Goal: Information Seeking & Learning: Learn about a topic

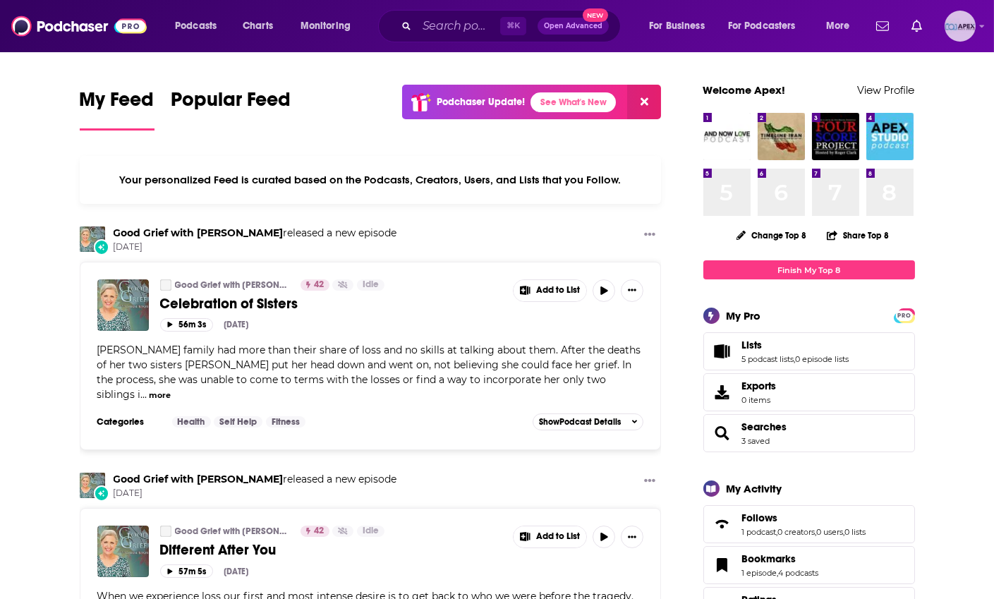
click at [974, 27] on img "Logged in as Apex" at bounding box center [959, 26] width 31 height 31
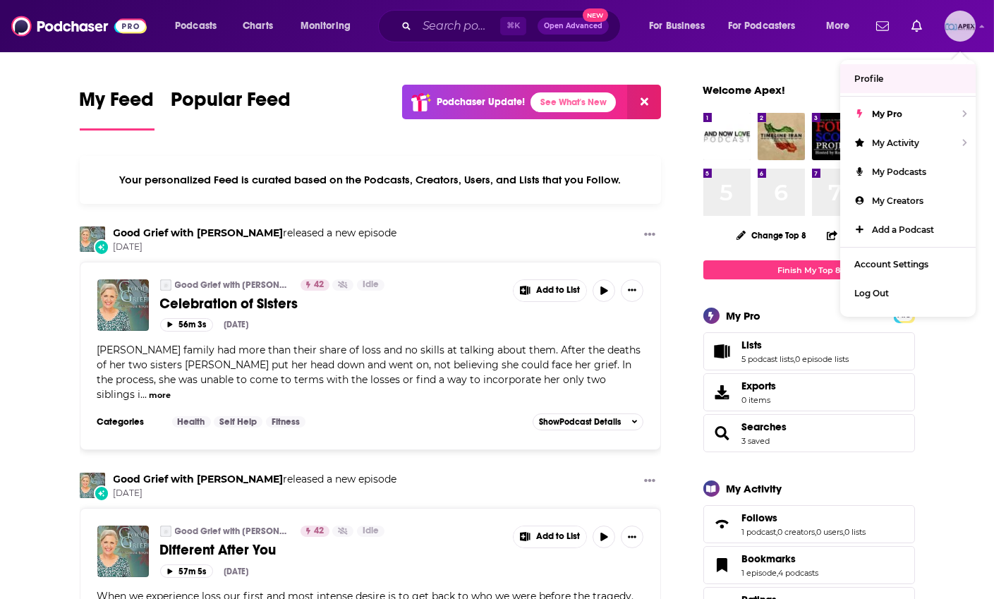
drag, startPoint x: 897, startPoint y: 176, endPoint x: 894, endPoint y: 74, distance: 102.3
click at [894, 73] on ul "Profile My Pro My Activity My Podcasts My Creators Add a Podcast Account Settin…" at bounding box center [907, 188] width 135 height 257
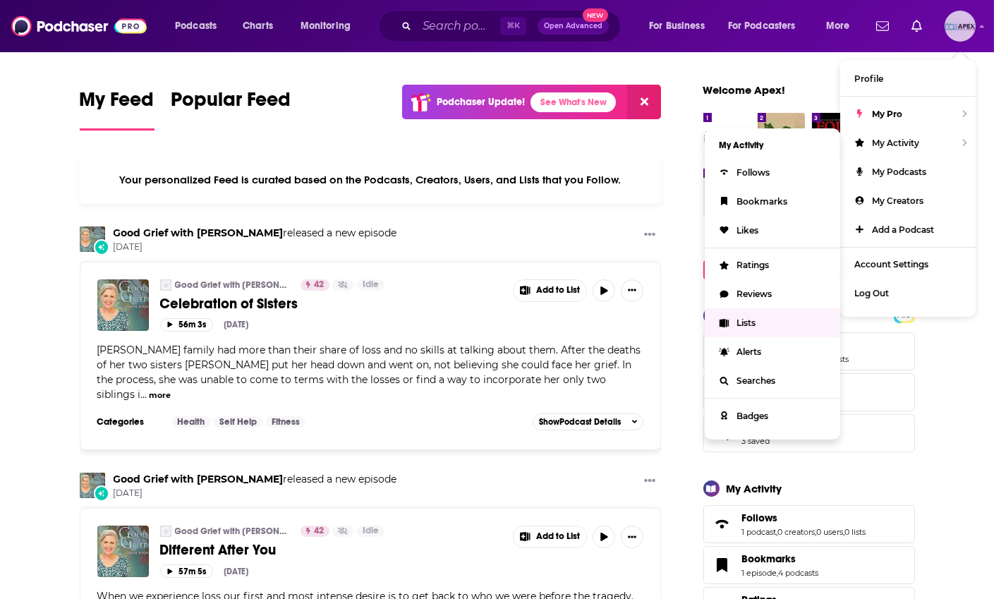
click at [745, 318] on span "Lists" at bounding box center [745, 322] width 19 height 11
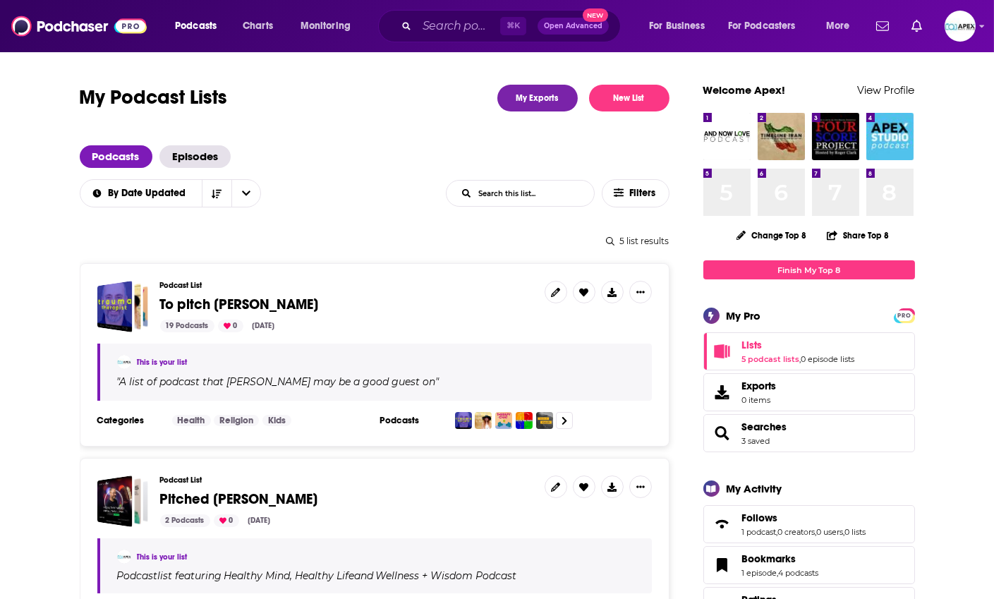
click at [238, 495] on span "Pitched [PERSON_NAME]" at bounding box center [239, 499] width 158 height 18
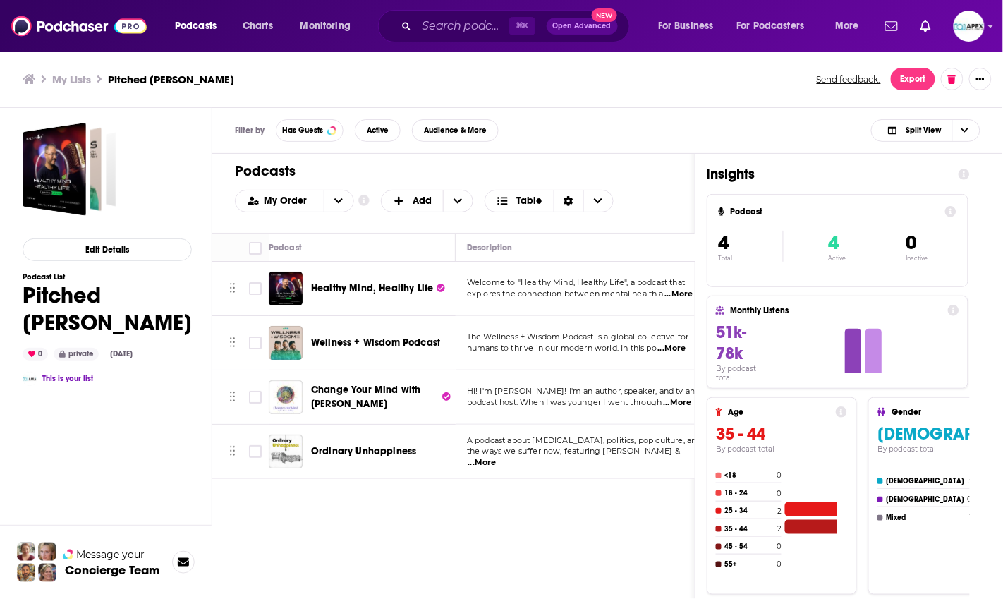
click at [341, 405] on span "Change Your Mind with [PERSON_NAME]" at bounding box center [366, 397] width 110 height 26
